Goal: Task Accomplishment & Management: Use online tool/utility

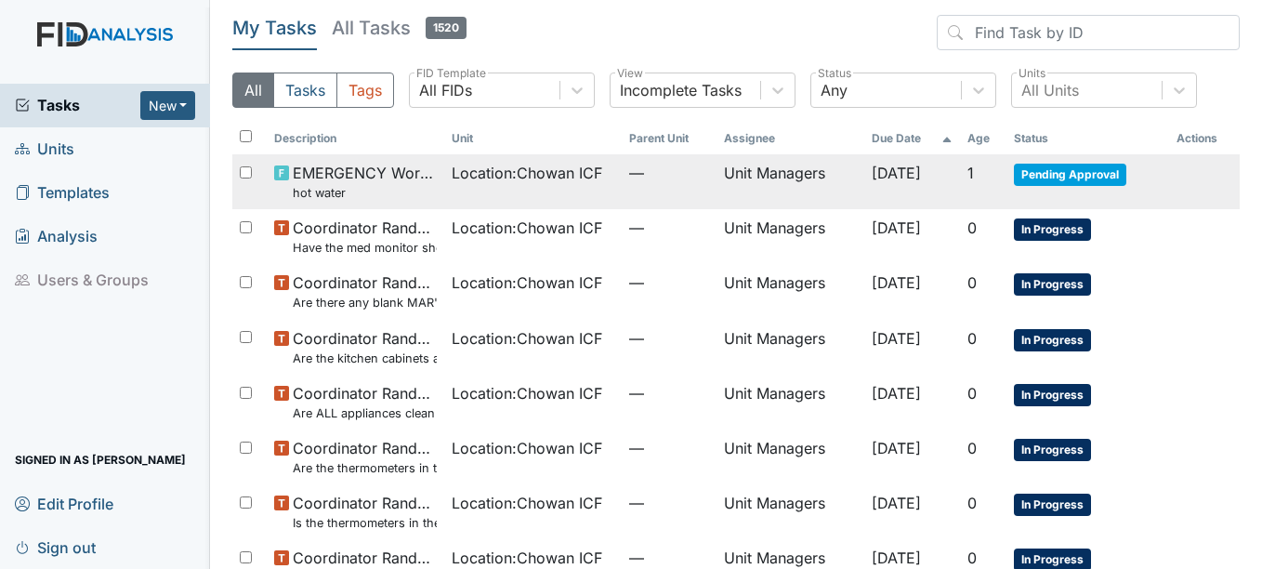
click at [569, 182] on span "Location : Chowan ICF" at bounding box center [527, 173] width 151 height 22
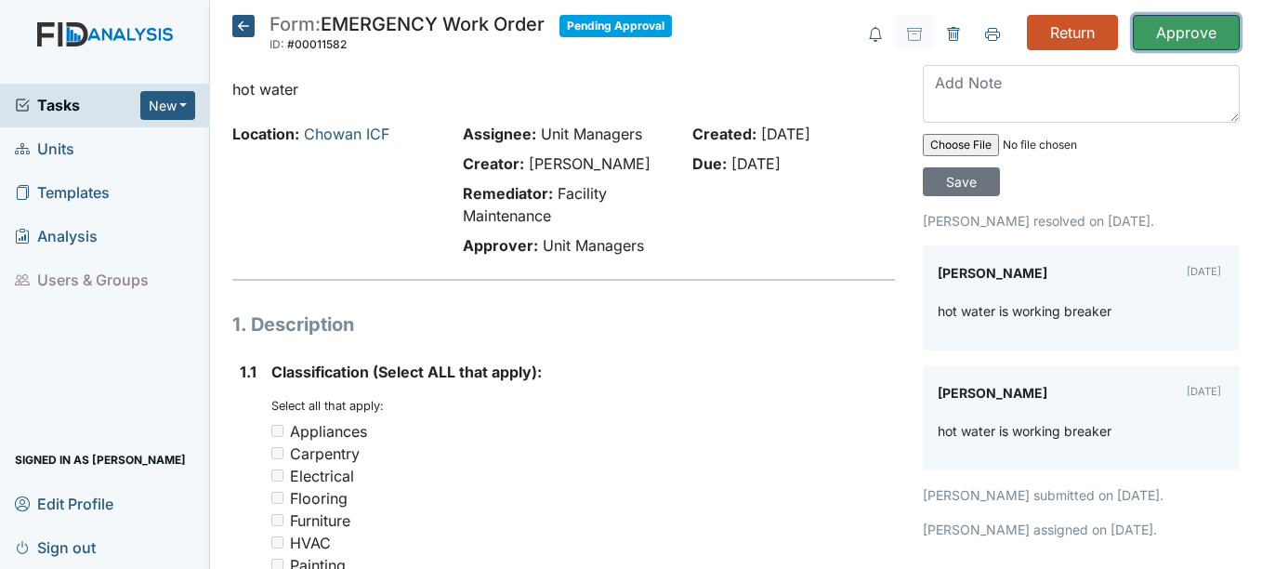
click at [1146, 38] on input "Approve" at bounding box center [1186, 32] width 107 height 35
